Goal: Task Accomplishment & Management: Manage account settings

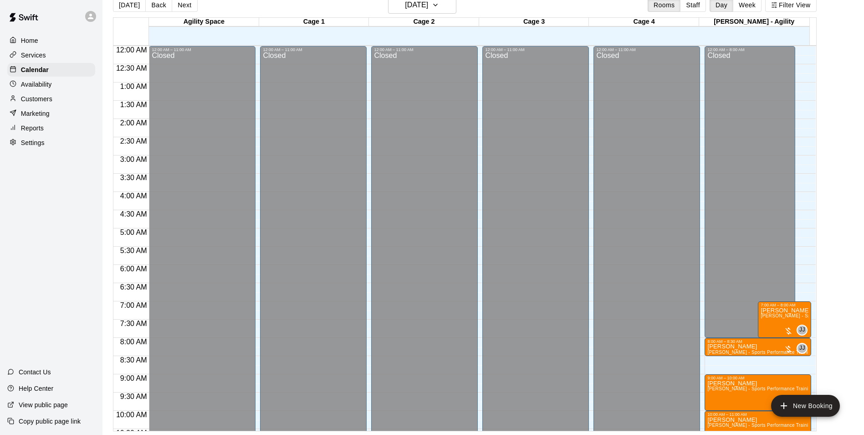
scroll to position [312, 0]
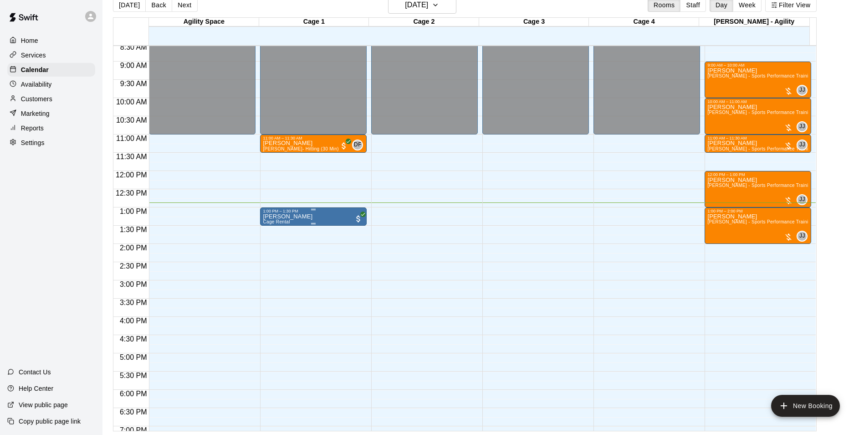
click at [278, 216] on p "[PERSON_NAME]" at bounding box center [288, 216] width 50 height 0
click at [269, 248] on img "edit" at bounding box center [271, 249] width 10 height 10
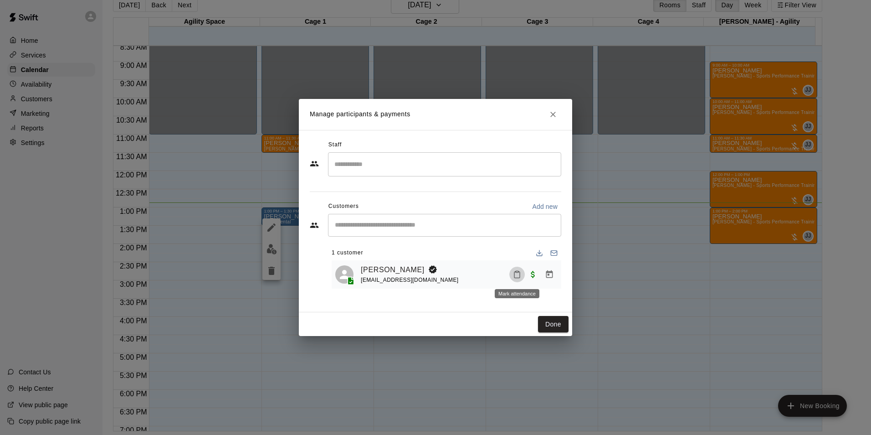
click at [511, 274] on button "Mark attendance" at bounding box center [516, 273] width 15 height 15
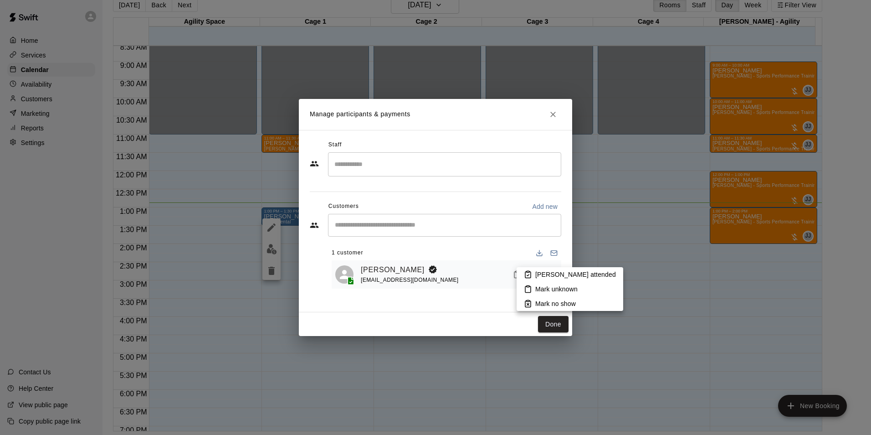
click at [529, 268] on li "[PERSON_NAME] attended" at bounding box center [569, 274] width 107 height 15
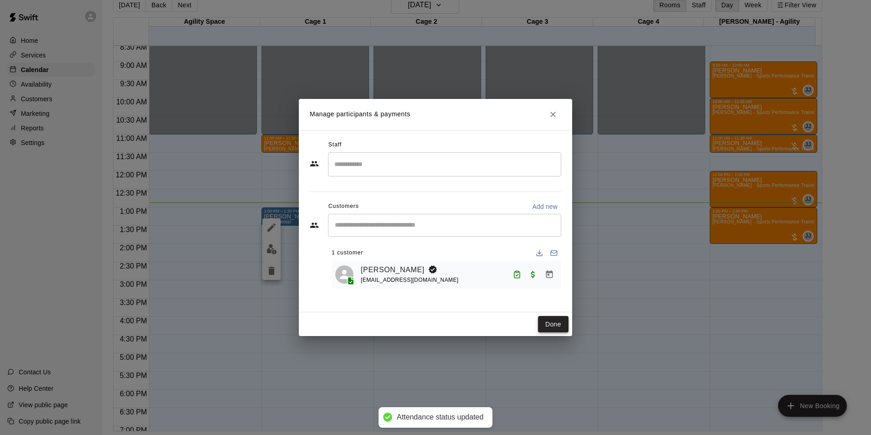
click at [553, 324] on button "Done" at bounding box center [553, 324] width 31 height 17
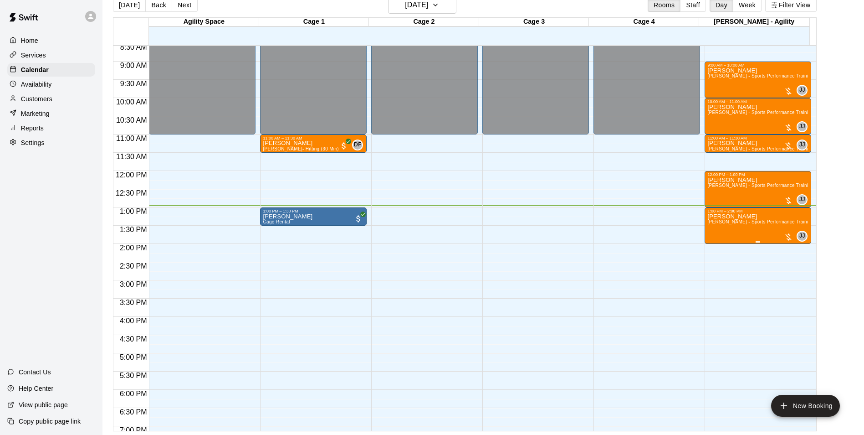
click at [720, 224] on span "[PERSON_NAME] - Sports Performance Training (60 min)" at bounding box center [769, 221] width 125 height 5
click at [714, 242] on div at bounding box center [715, 250] width 18 height 61
click at [716, 247] on img "edit" at bounding box center [716, 251] width 10 height 10
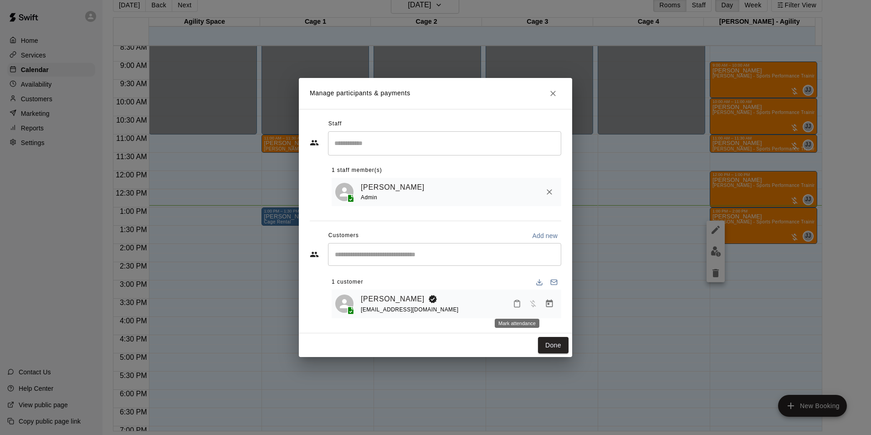
click at [515, 300] on icon "Mark attendance" at bounding box center [517, 303] width 8 height 8
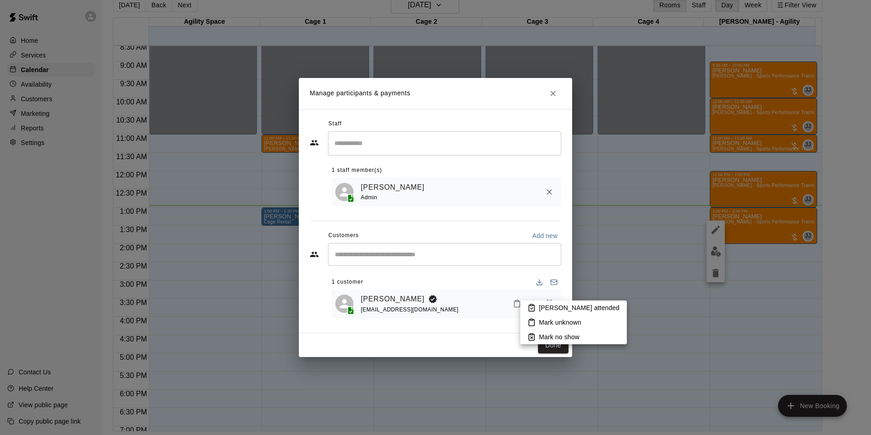
click at [538, 305] on li "[PERSON_NAME] attended" at bounding box center [573, 307] width 107 height 15
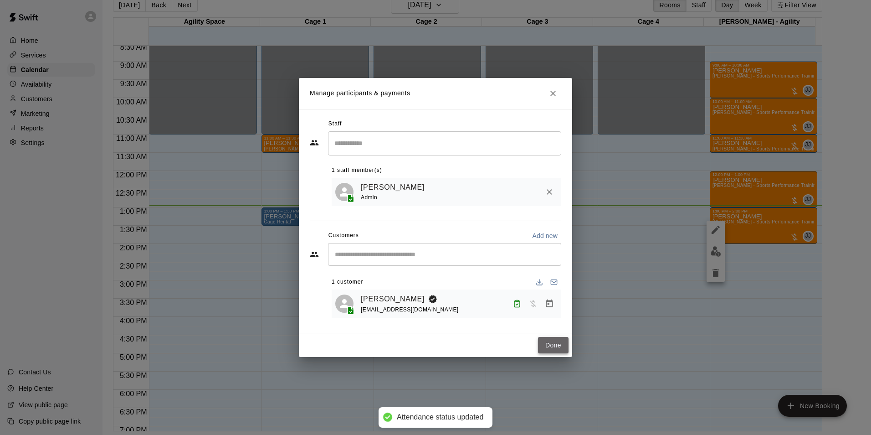
click at [547, 342] on button "Done" at bounding box center [553, 345] width 31 height 17
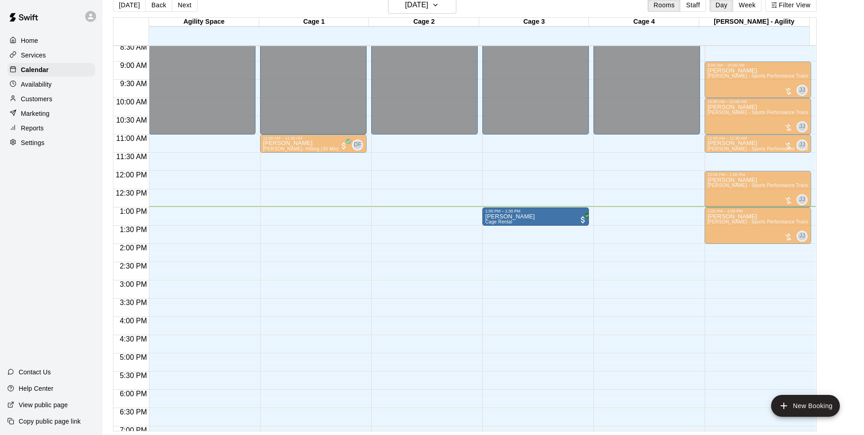
drag, startPoint x: 297, startPoint y: 221, endPoint x: 534, endPoint y: 230, distance: 237.4
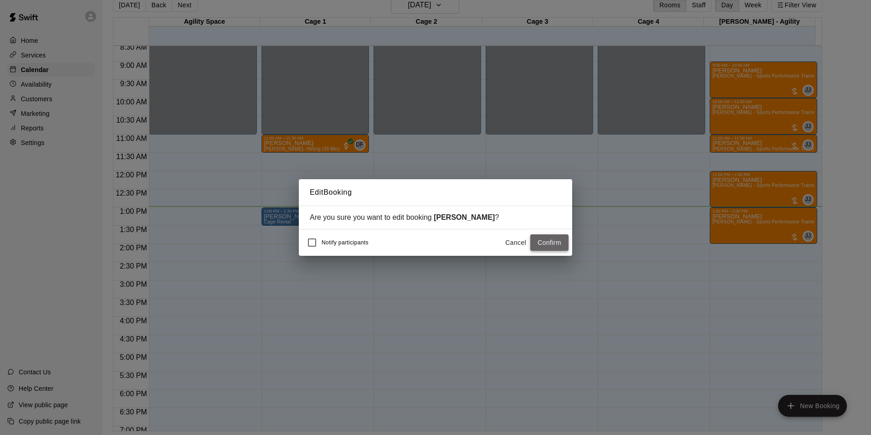
click at [542, 243] on button "Confirm" at bounding box center [549, 242] width 38 height 17
